Goal: Task Accomplishment & Management: Use online tool/utility

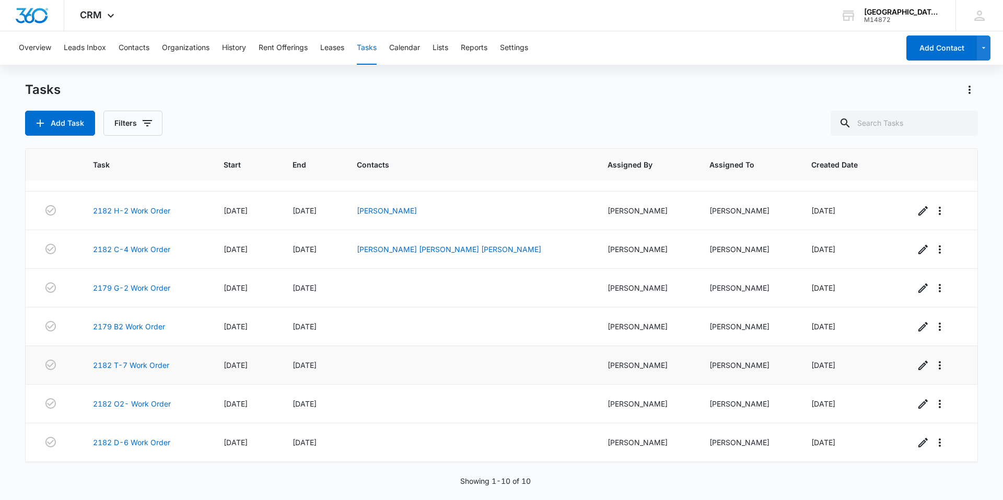
scroll to position [104, 0]
click at [331, 146] on div "Tasks Add Task Filters Task Start End Contacts Assigned By Assigned To Created …" at bounding box center [501, 290] width 953 height 418
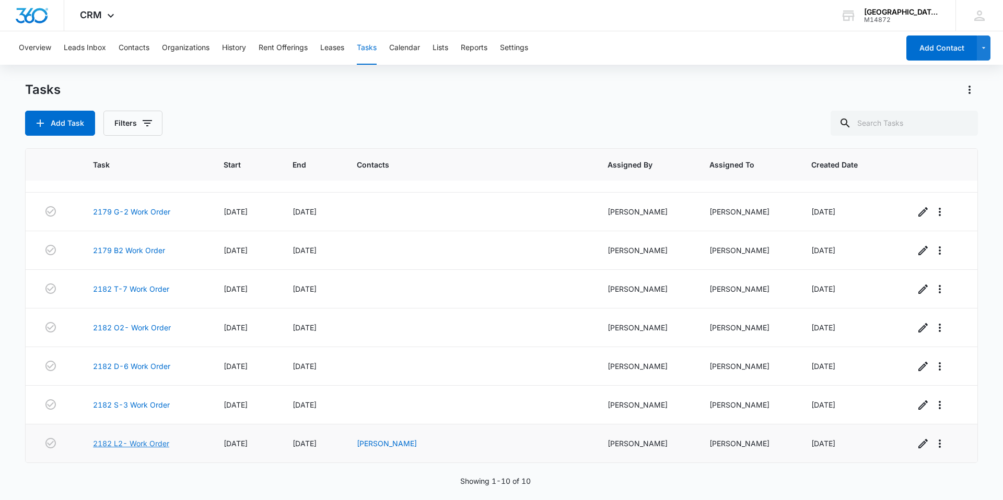
click at [143, 442] on link "2182 L2- Work Order" at bounding box center [131, 443] width 76 height 11
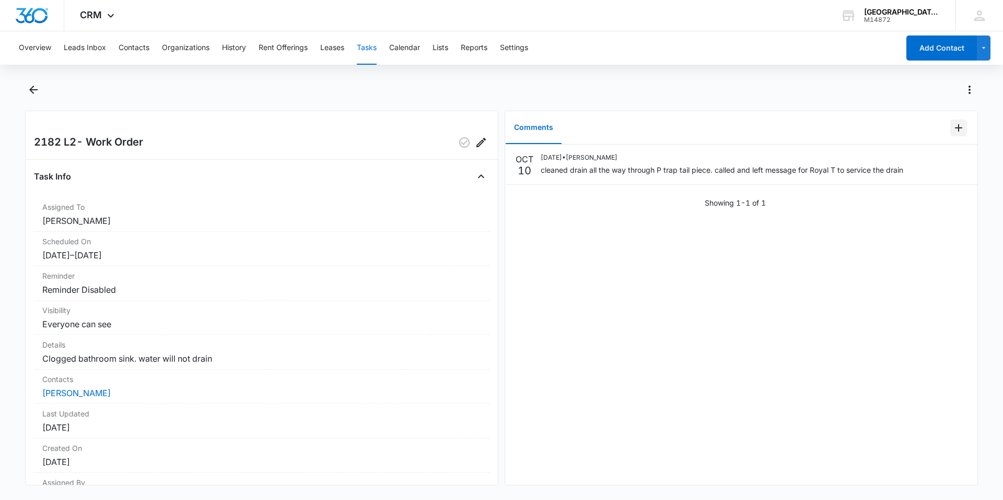
click at [955, 130] on icon "Add Comment" at bounding box center [958, 128] width 13 height 13
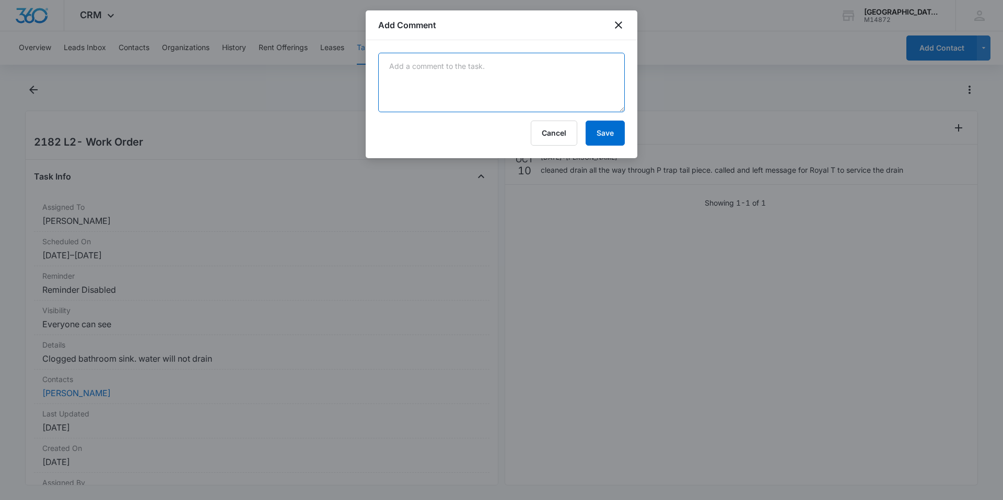
click at [404, 61] on textarea at bounding box center [501, 83] width 246 height 60
type textarea "Royal T serviced drain on 10/13"
click at [615, 138] on button "Save" at bounding box center [604, 133] width 39 height 25
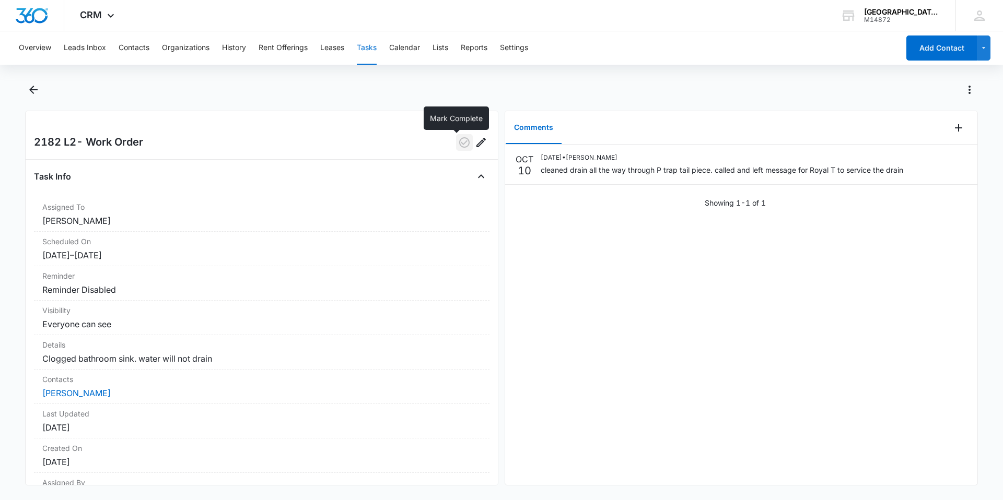
click at [459, 143] on icon "button" at bounding box center [464, 142] width 10 height 10
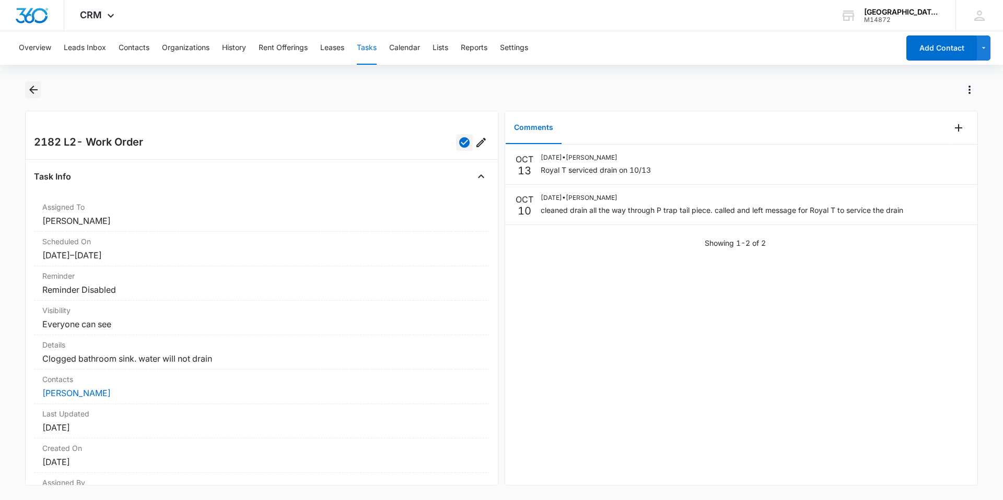
click at [36, 92] on icon "Back" at bounding box center [33, 90] width 13 height 13
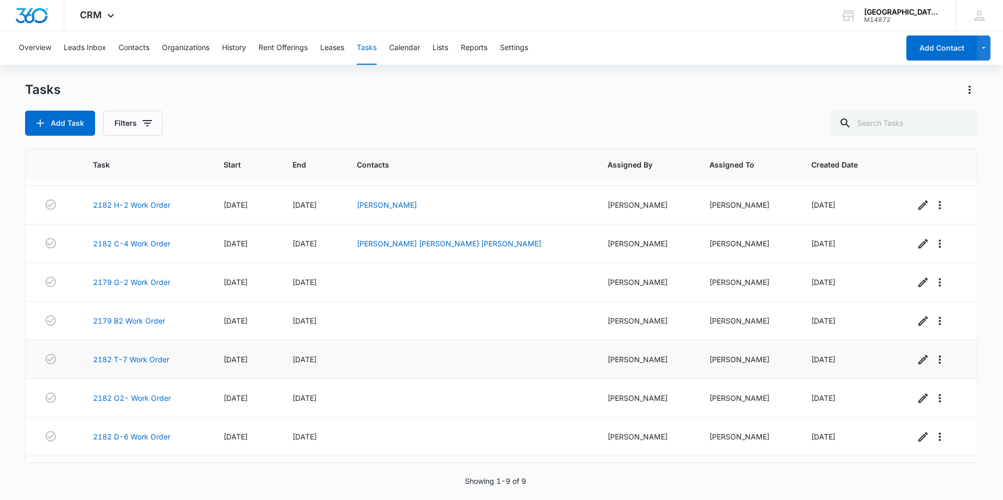
scroll to position [66, 0]
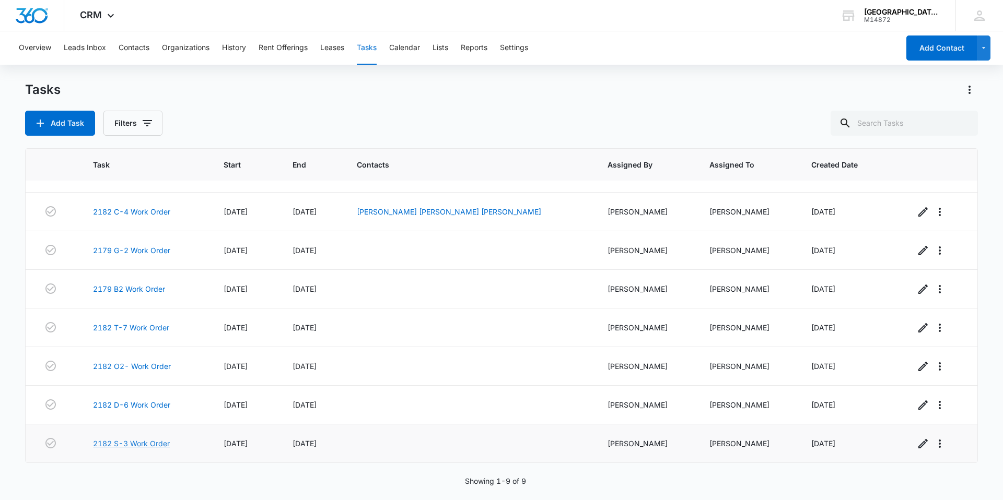
click at [144, 444] on link "2182 S-3 Work Order" at bounding box center [131, 443] width 77 height 11
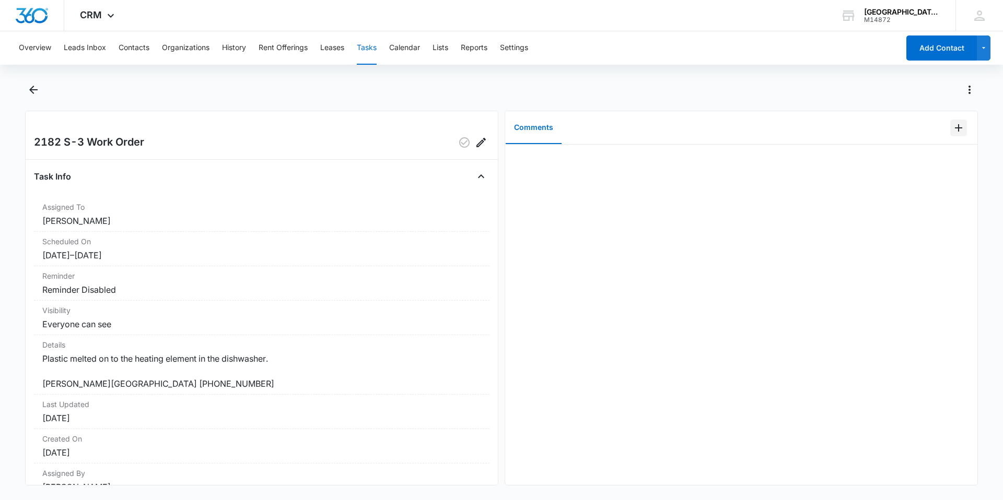
click at [952, 131] on icon "Add Comment" at bounding box center [958, 128] width 13 height 13
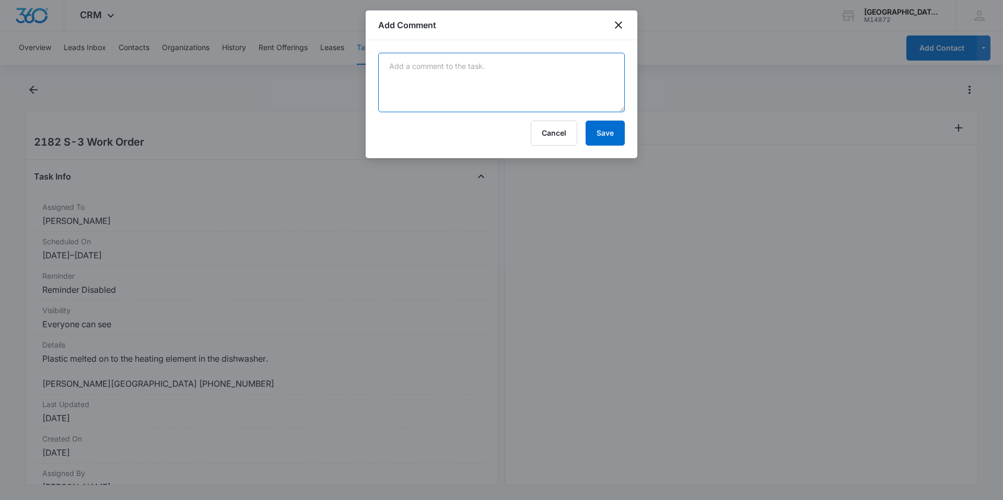
click at [515, 60] on textarea at bounding box center [501, 83] width 246 height 60
type textarea "cleaned off plastic. informed tenant to make sure dishes are dishwasher safe be…"
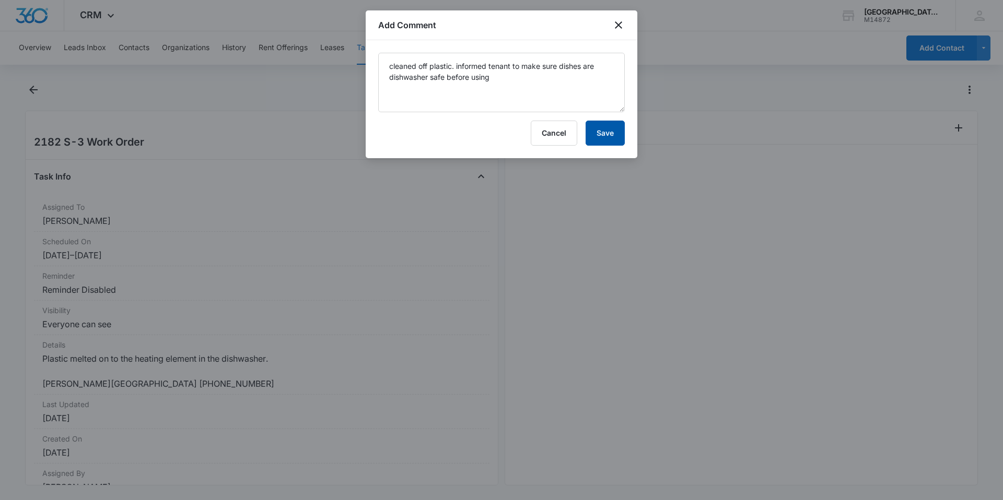
click at [612, 136] on button "Save" at bounding box center [604, 133] width 39 height 25
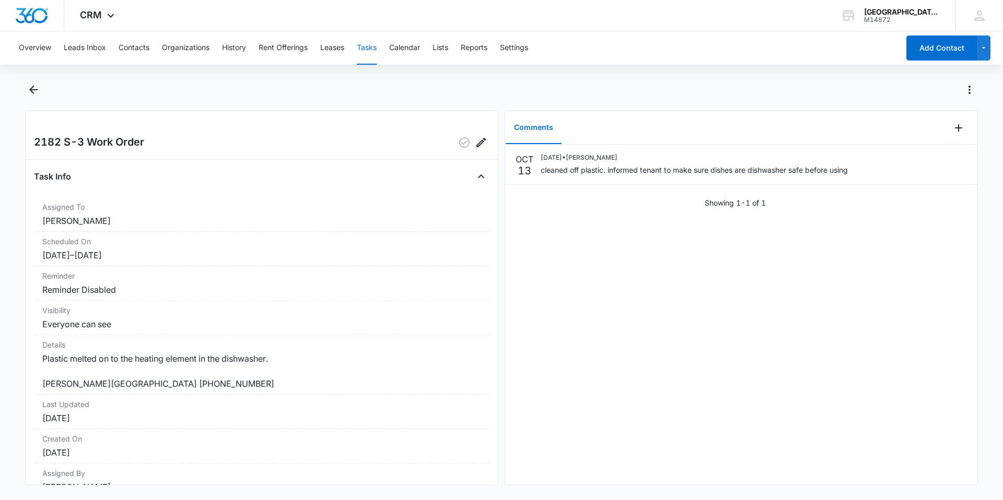
drag, startPoint x: 513, startPoint y: 196, endPoint x: 496, endPoint y: 183, distance: 21.3
drag, startPoint x: 496, startPoint y: 183, endPoint x: 452, endPoint y: 139, distance: 62.4
click at [458, 139] on icon "button" at bounding box center [464, 142] width 13 height 13
click at [38, 89] on icon "Back" at bounding box center [33, 90] width 13 height 13
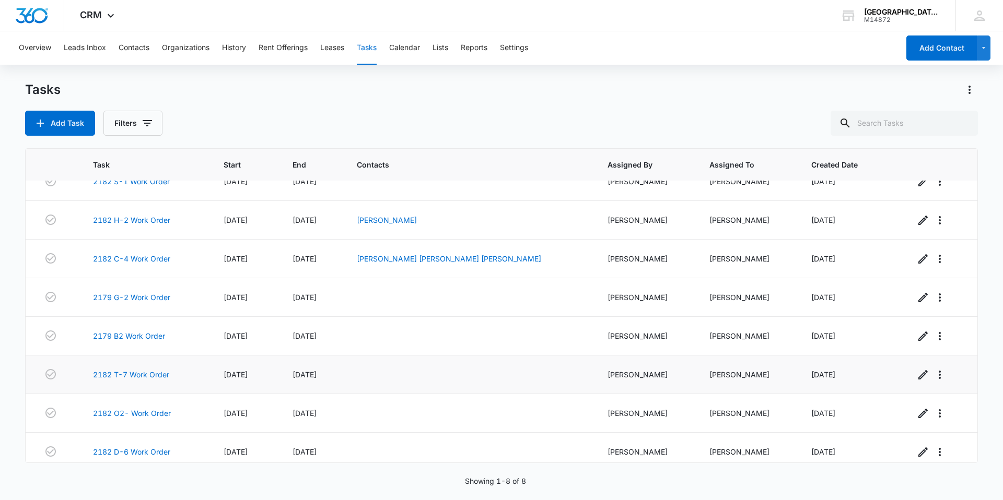
scroll to position [27, 0]
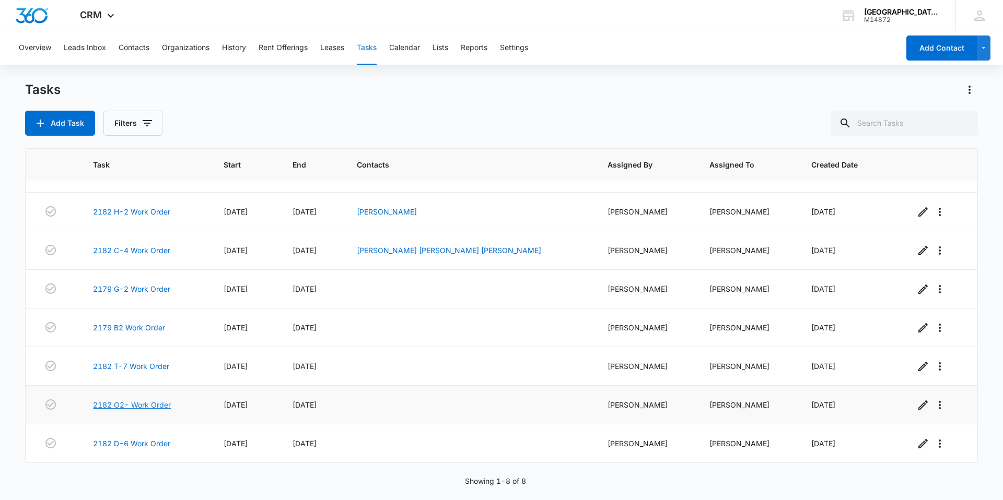
click at [128, 403] on link "2182 O2- Work Order" at bounding box center [132, 405] width 78 height 11
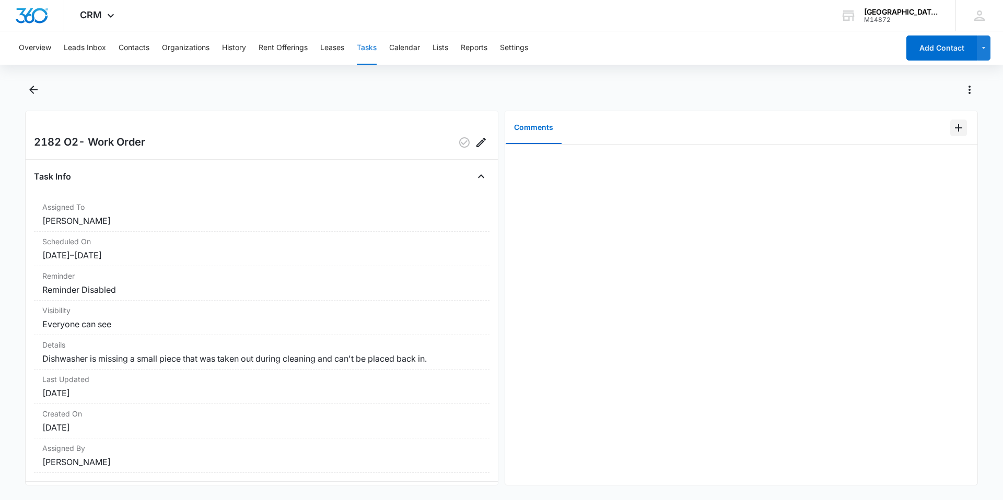
click at [952, 122] on icon "Add Comment" at bounding box center [958, 128] width 13 height 13
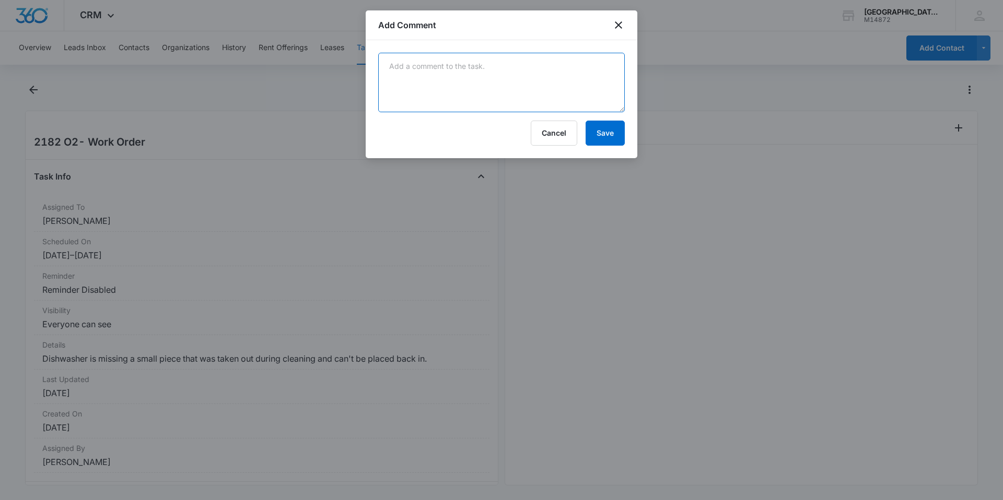
click at [430, 74] on textarea at bounding box center [501, 83] width 246 height 60
type textarea "seemed fine."
click at [616, 134] on button "Save" at bounding box center [604, 133] width 39 height 25
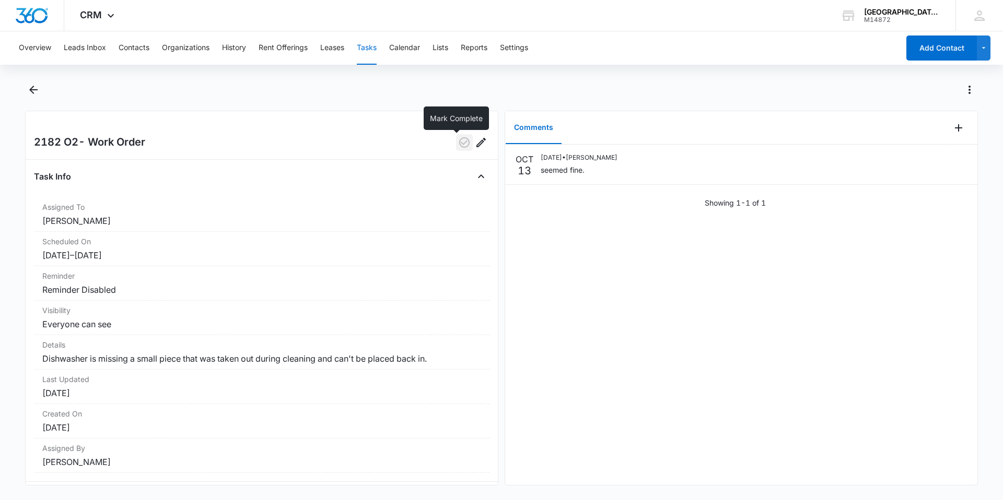
click at [458, 140] on icon "button" at bounding box center [464, 142] width 13 height 13
click at [39, 88] on icon "Back" at bounding box center [33, 90] width 13 height 13
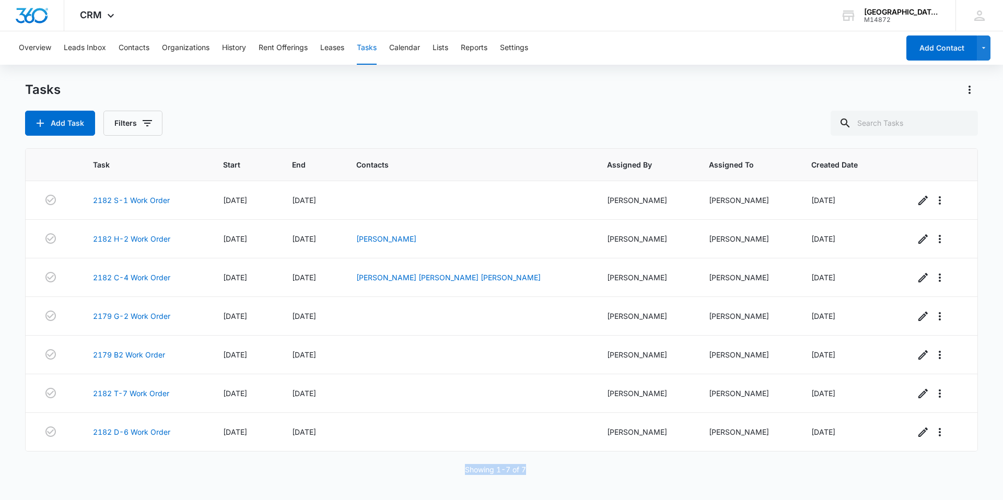
drag, startPoint x: 291, startPoint y: 480, endPoint x: 284, endPoint y: 480, distance: 7.3
click at [284, 480] on div "Task Start End Contacts Assigned By Assigned To Created Date 2182 S-1 Work Orde…" at bounding box center [501, 317] width 953 height 338
click at [449, 472] on div "Showing 1-7 of 7" at bounding box center [501, 469] width 953 height 11
click at [782, 88] on div "Tasks" at bounding box center [501, 89] width 953 height 17
